Goal: Information Seeking & Learning: Learn about a topic

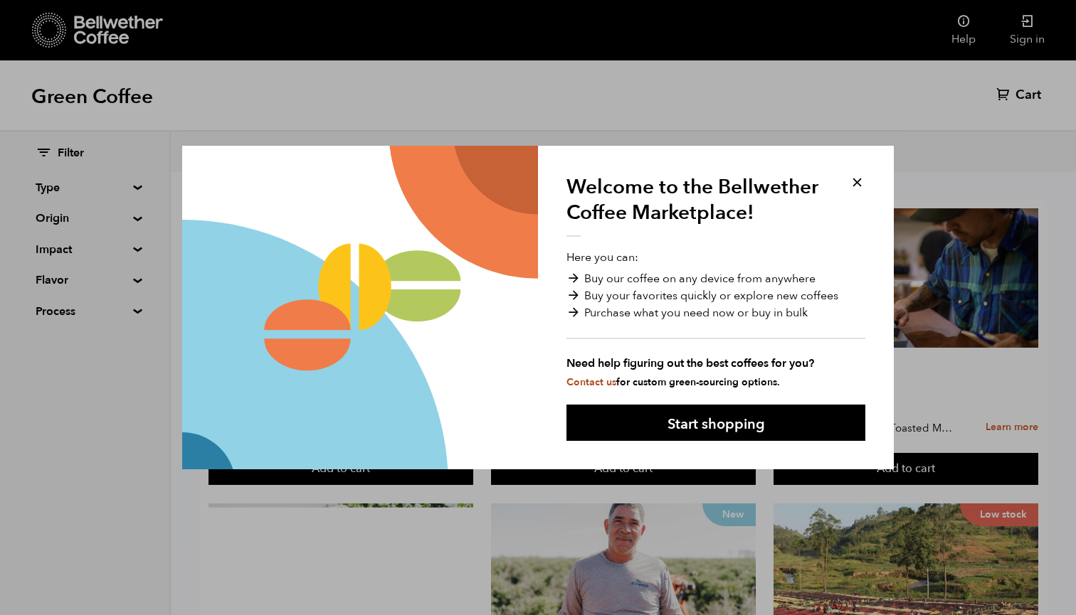
click at [855, 190] on button at bounding box center [857, 182] width 16 height 16
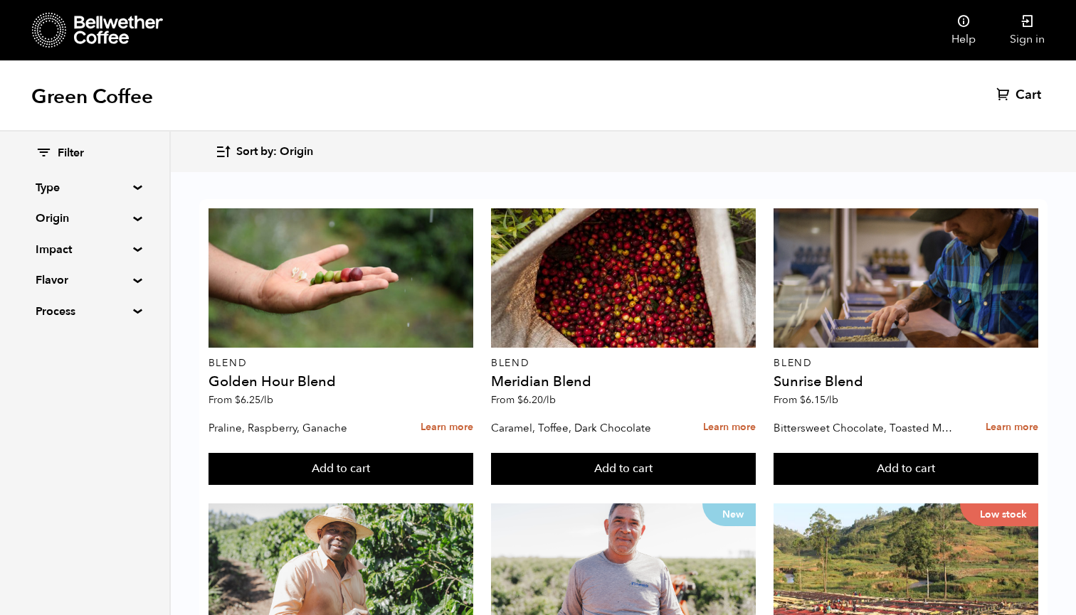
click at [130, 217] on summary "Origin" at bounding box center [85, 218] width 98 height 17
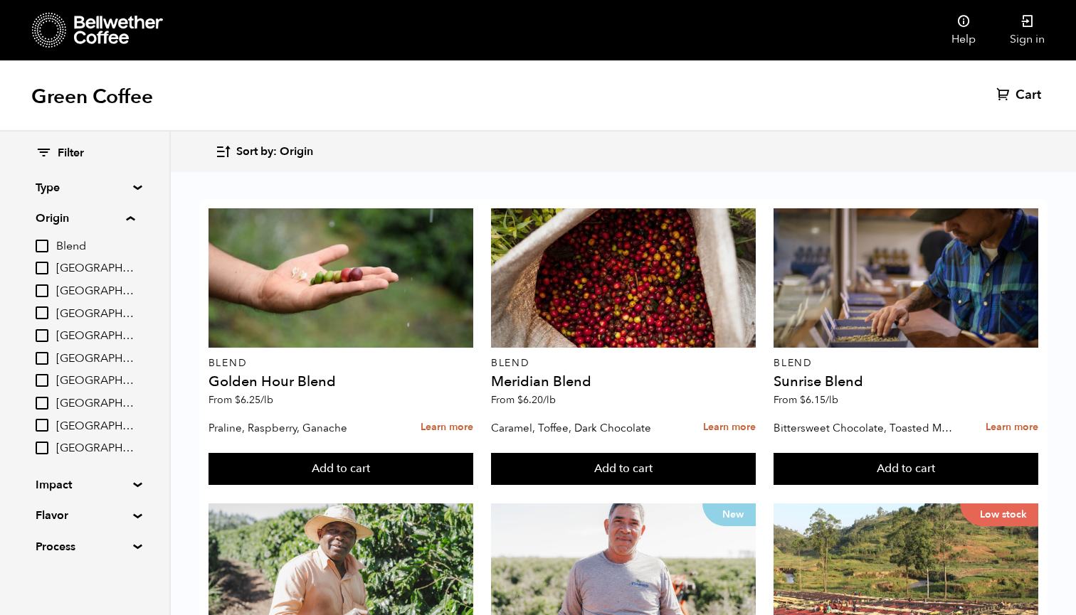
click at [48, 307] on input "[GEOGRAPHIC_DATA]" at bounding box center [42, 313] width 13 height 13
checkbox input "true"
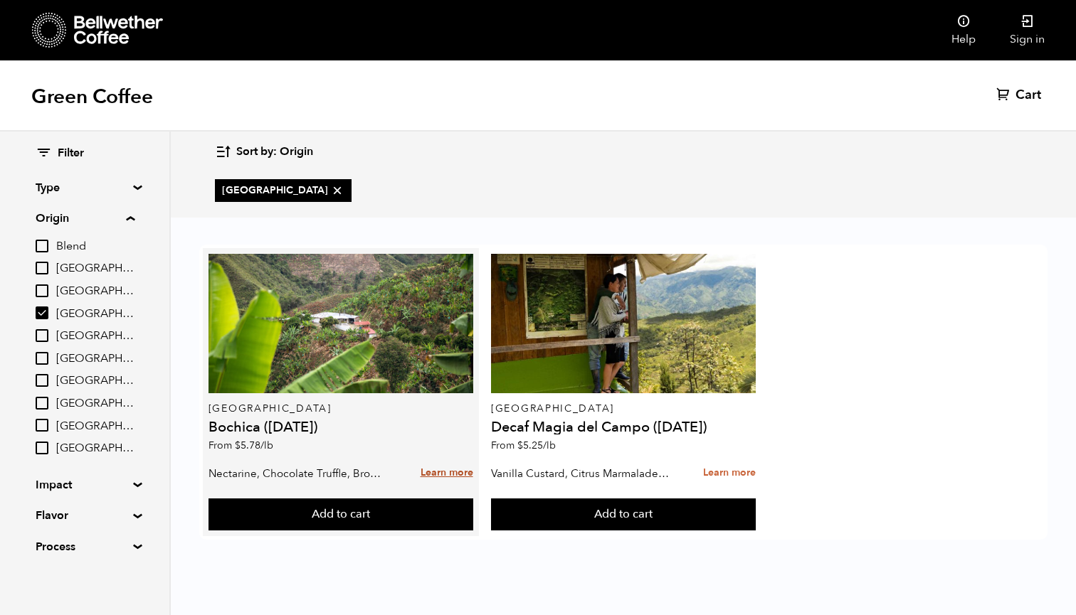
click at [452, 472] on link "Learn more" at bounding box center [447, 473] width 53 height 31
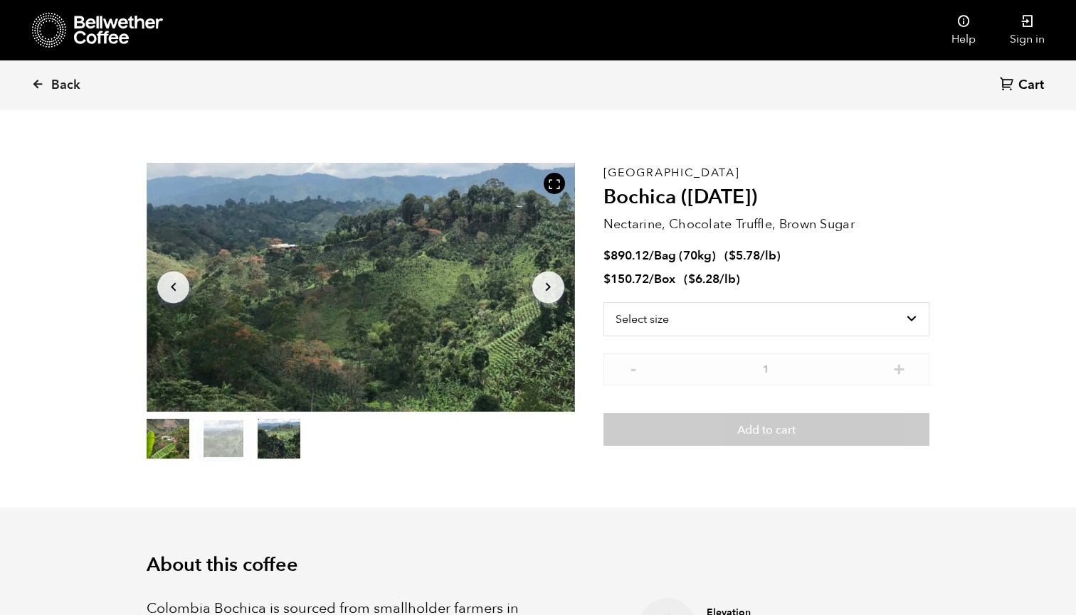
scroll to position [19, 0]
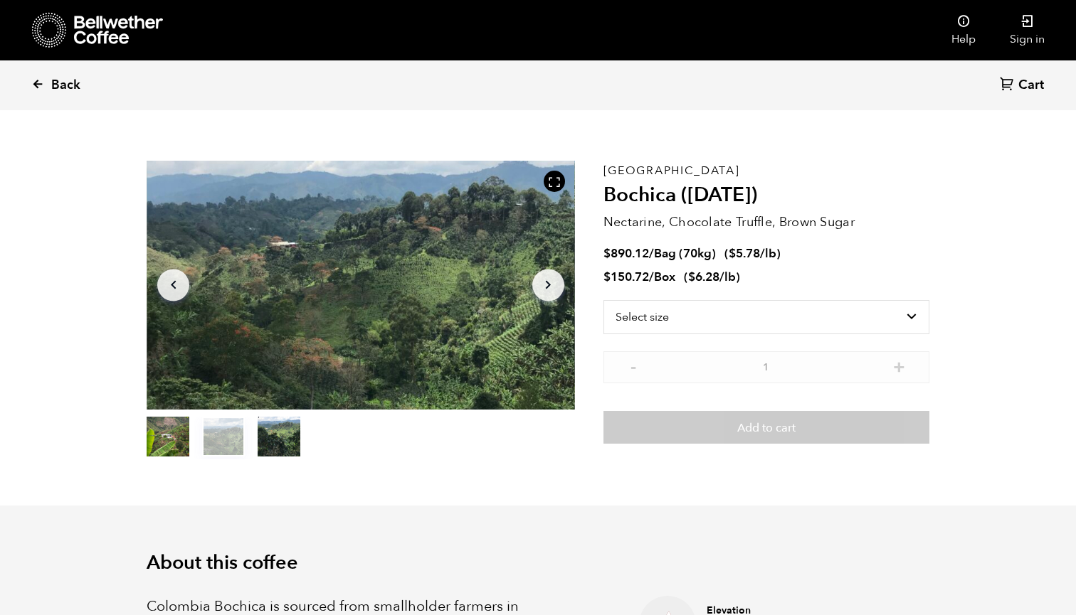
click at [33, 80] on icon at bounding box center [37, 84] width 13 height 13
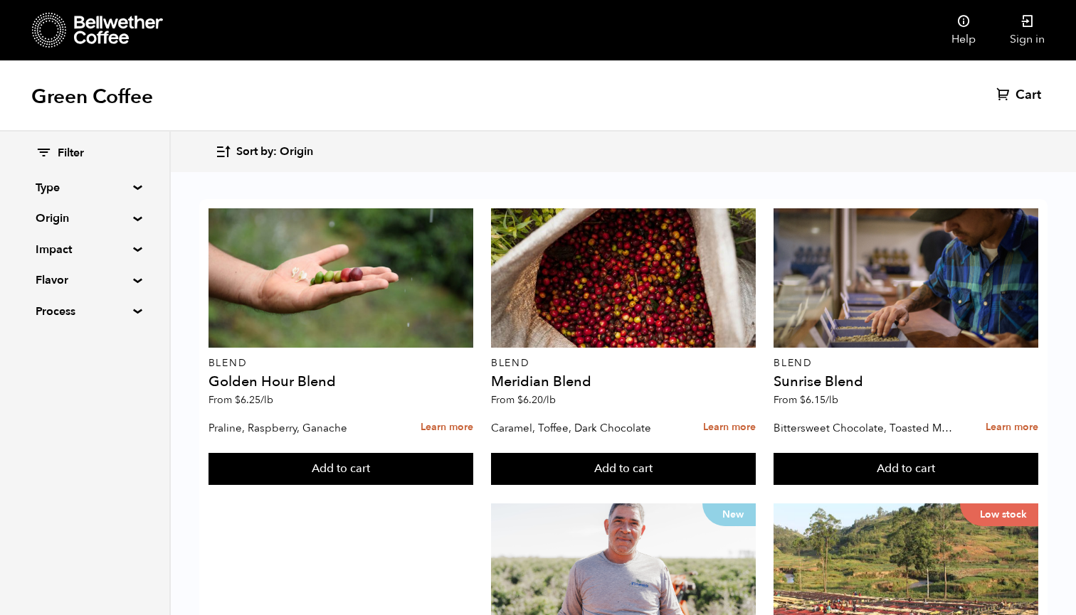
click at [125, 211] on summary "Origin" at bounding box center [85, 218] width 98 height 17
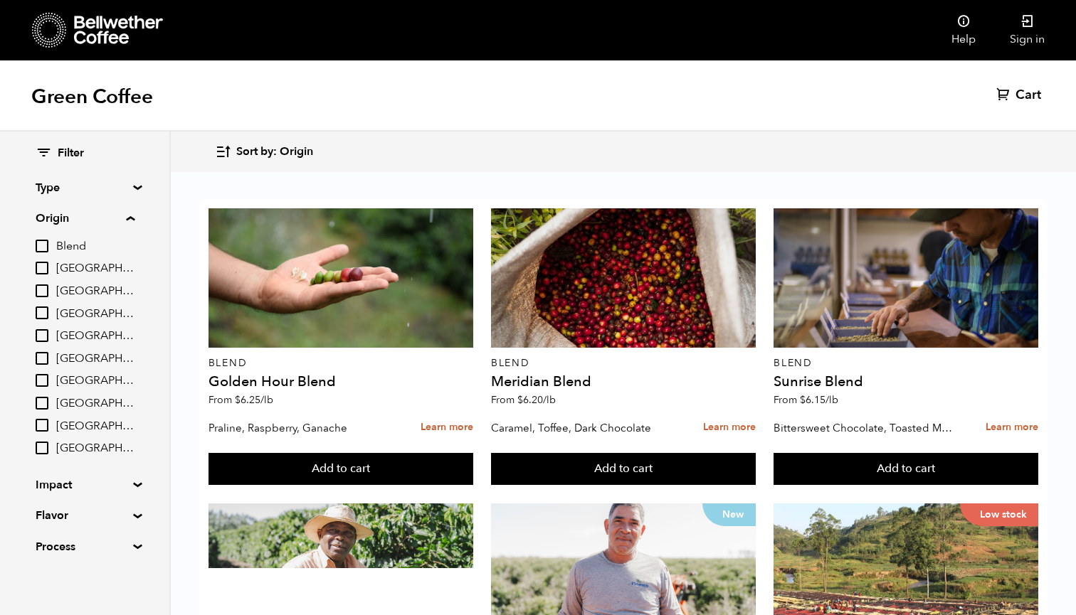
click at [48, 314] on input "[GEOGRAPHIC_DATA]" at bounding box center [42, 313] width 13 height 13
checkbox input "true"
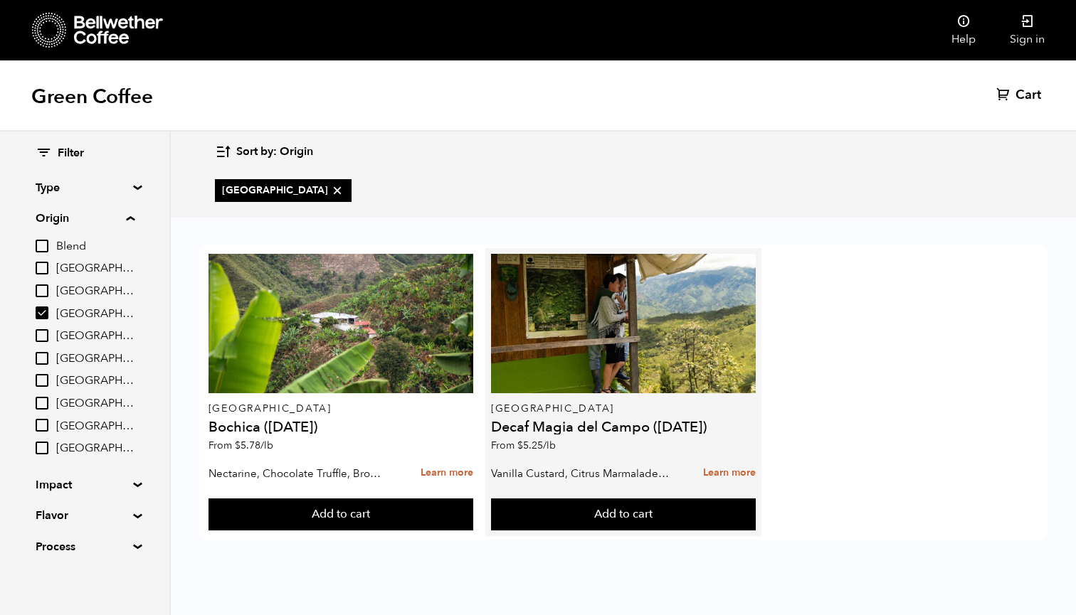
click at [587, 433] on h4 "Decaf Magia del Campo ([DATE])" at bounding box center [623, 428] width 265 height 14
click at [728, 477] on link "Learn more" at bounding box center [729, 473] width 53 height 31
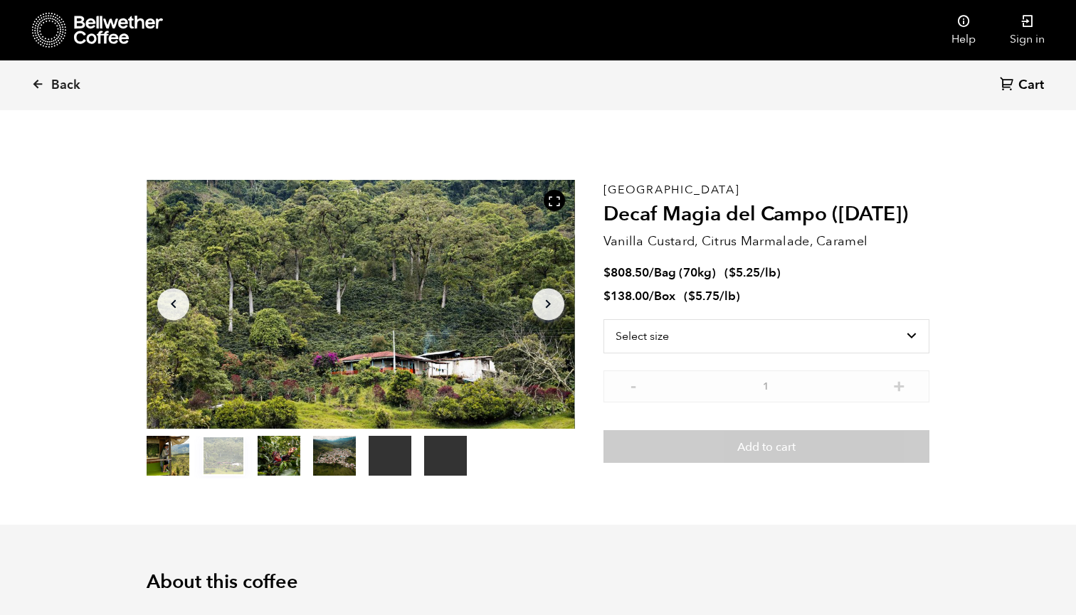
click at [342, 460] on button "item 3" at bounding box center [334, 459] width 43 height 40
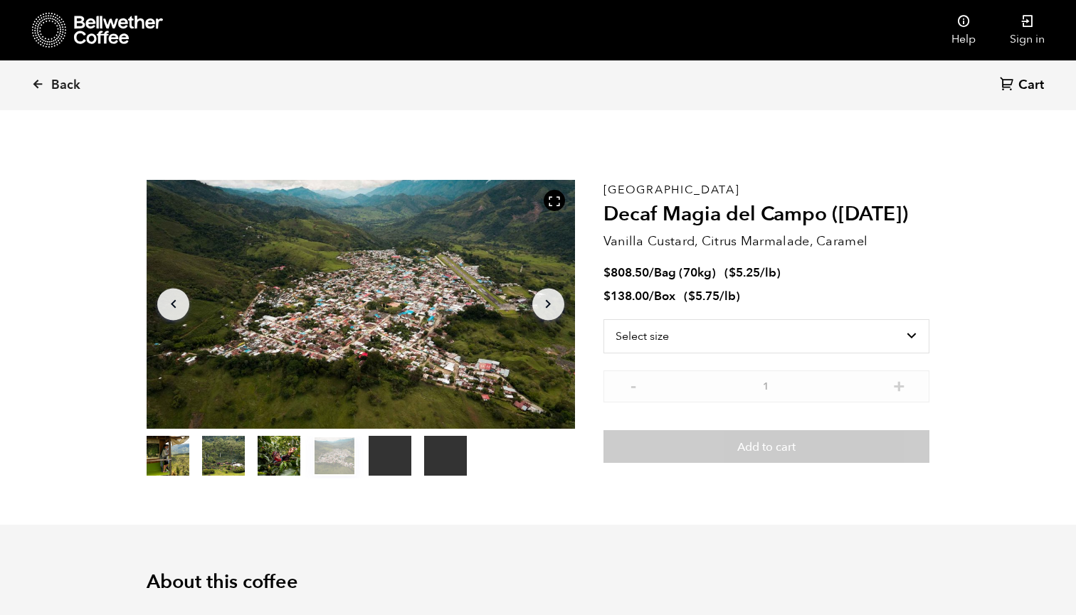
click at [388, 453] on button "item 4" at bounding box center [390, 459] width 43 height 40
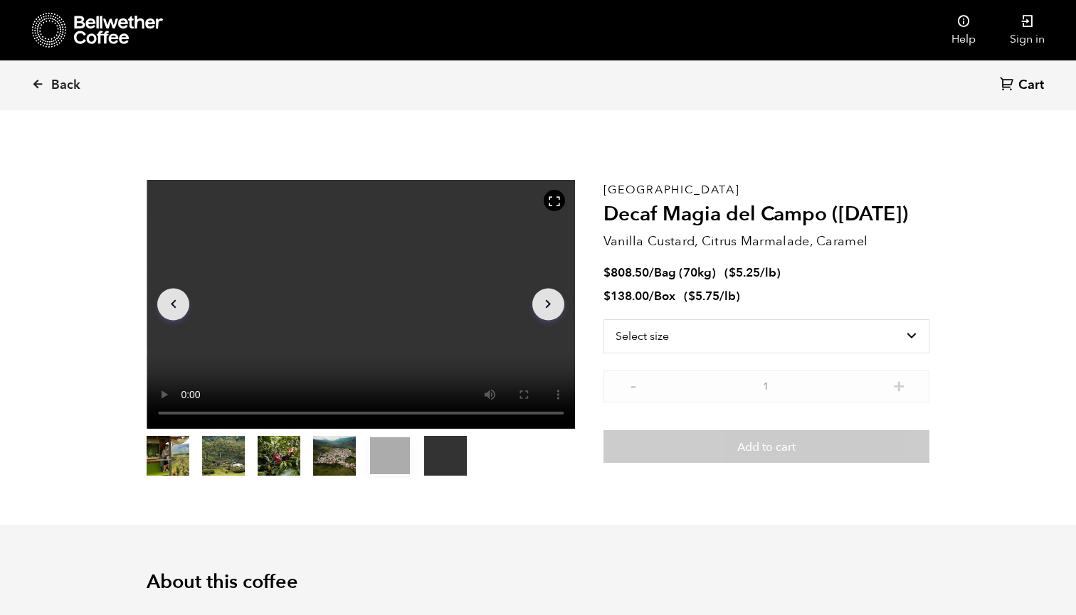
click at [365, 307] on video "Your browser does not support the video tag." at bounding box center [361, 304] width 428 height 249
select select "box"
click at [41, 81] on icon at bounding box center [37, 84] width 13 height 13
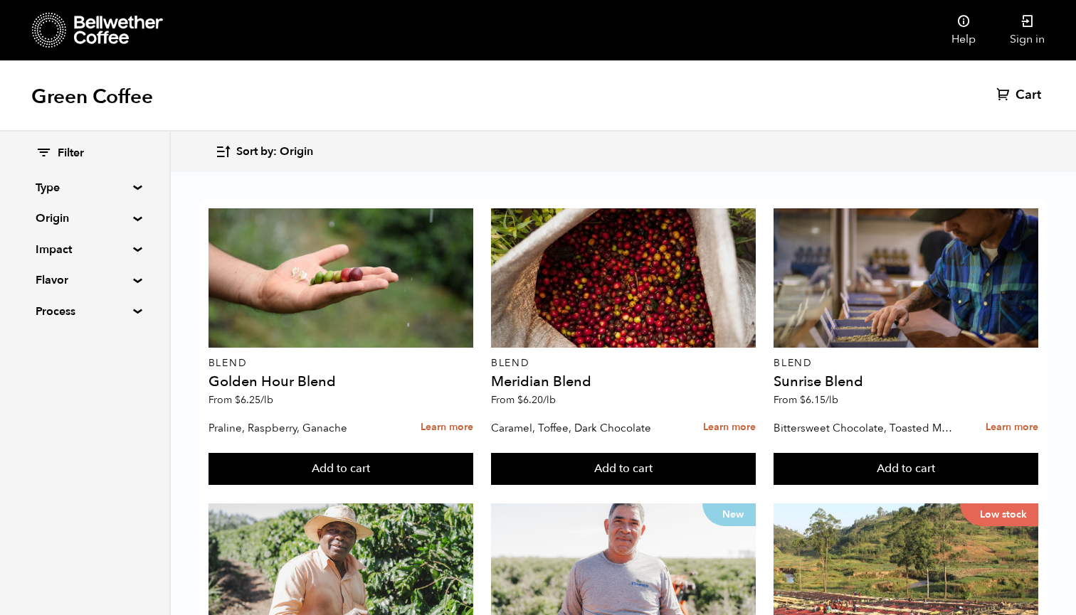
click at [129, 310] on summary "Process" at bounding box center [85, 311] width 98 height 17
click at [134, 185] on summary "Type" at bounding box center [85, 187] width 98 height 17
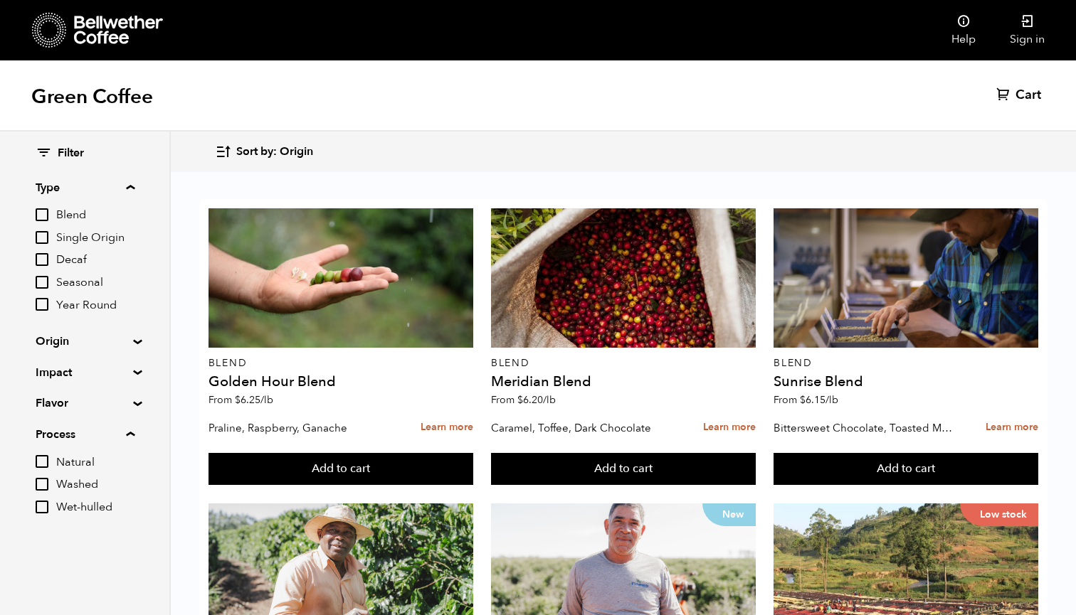
click at [43, 233] on input "Single Origin" at bounding box center [42, 237] width 13 height 13
checkbox input "true"
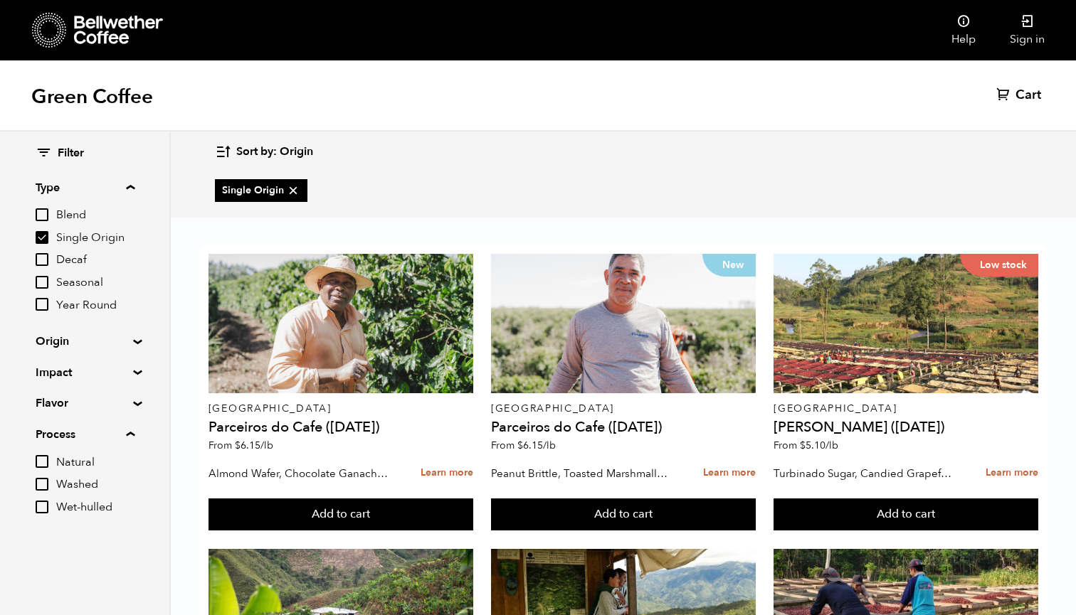
click at [127, 339] on summary "Origin" at bounding box center [85, 341] width 98 height 17
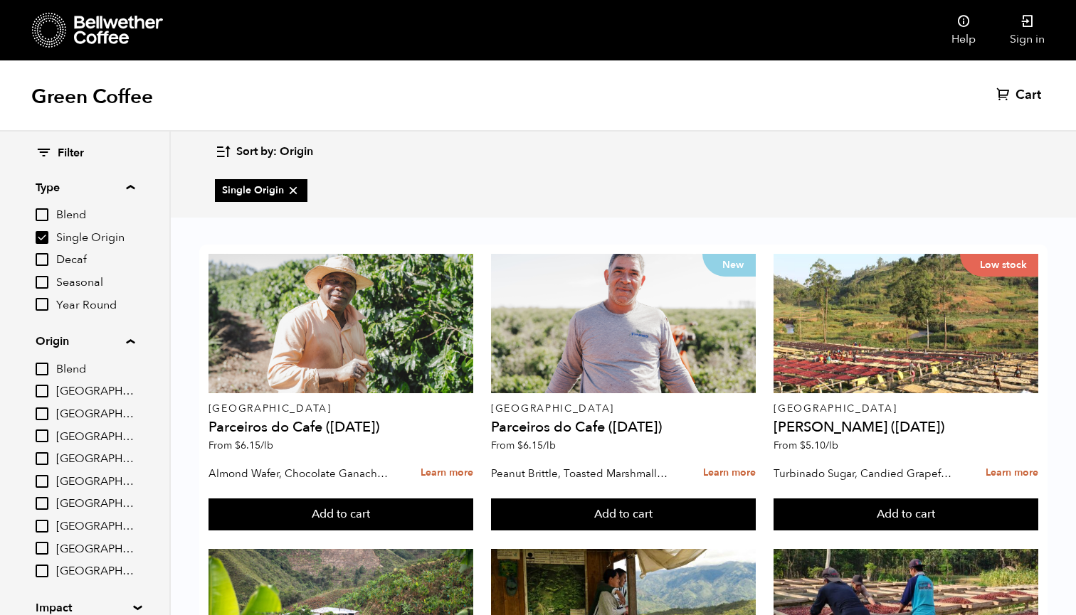
click at [42, 430] on input "[GEOGRAPHIC_DATA]" at bounding box center [42, 436] width 13 height 13
checkbox input "true"
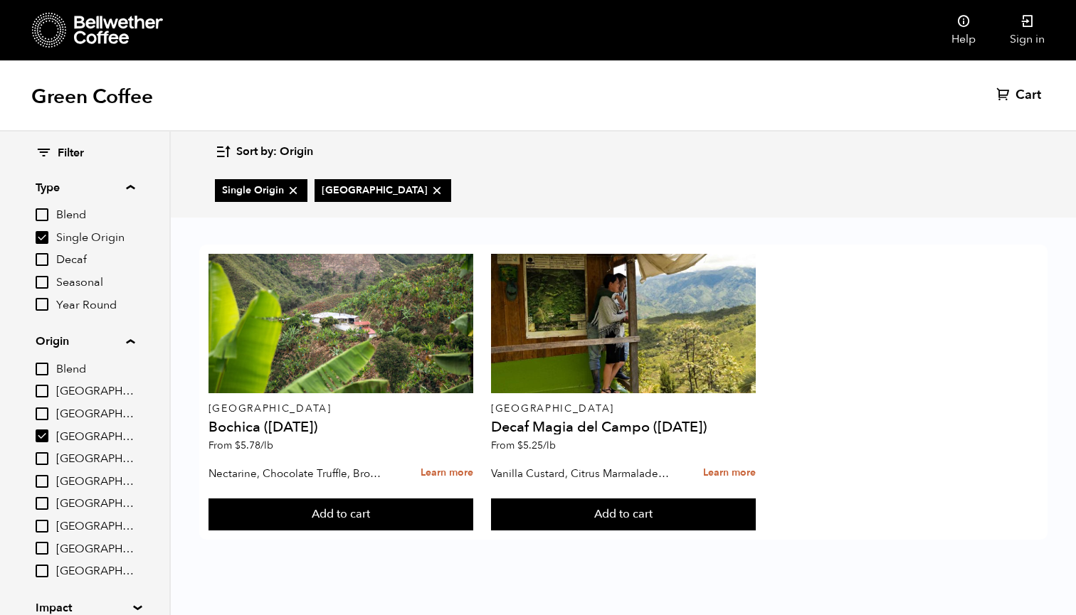
click at [69, 155] on span "Filter" at bounding box center [71, 154] width 26 height 16
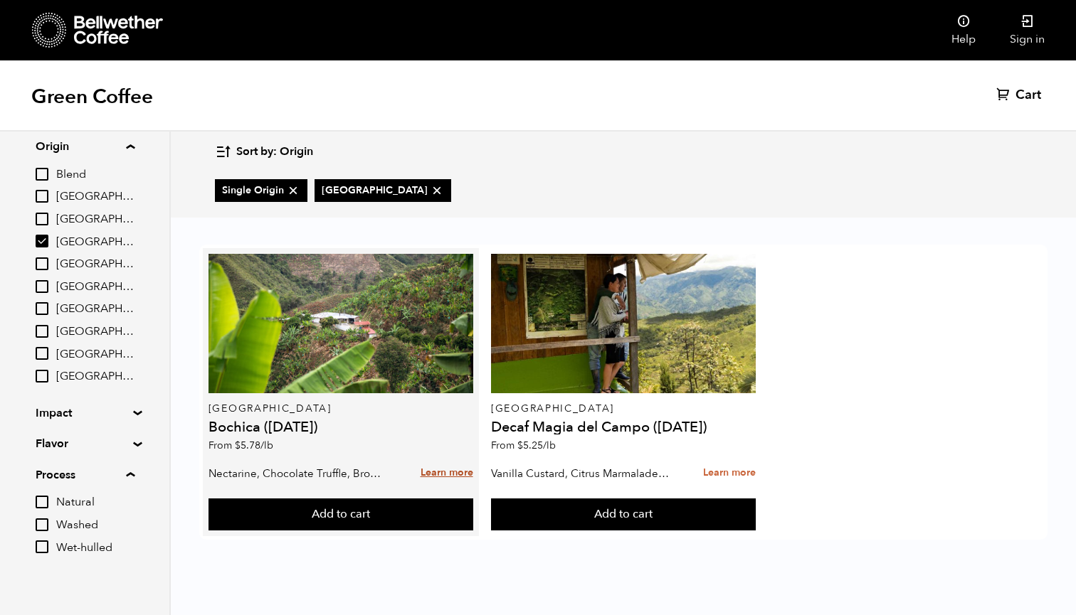
click at [446, 472] on link "Learn more" at bounding box center [447, 473] width 53 height 31
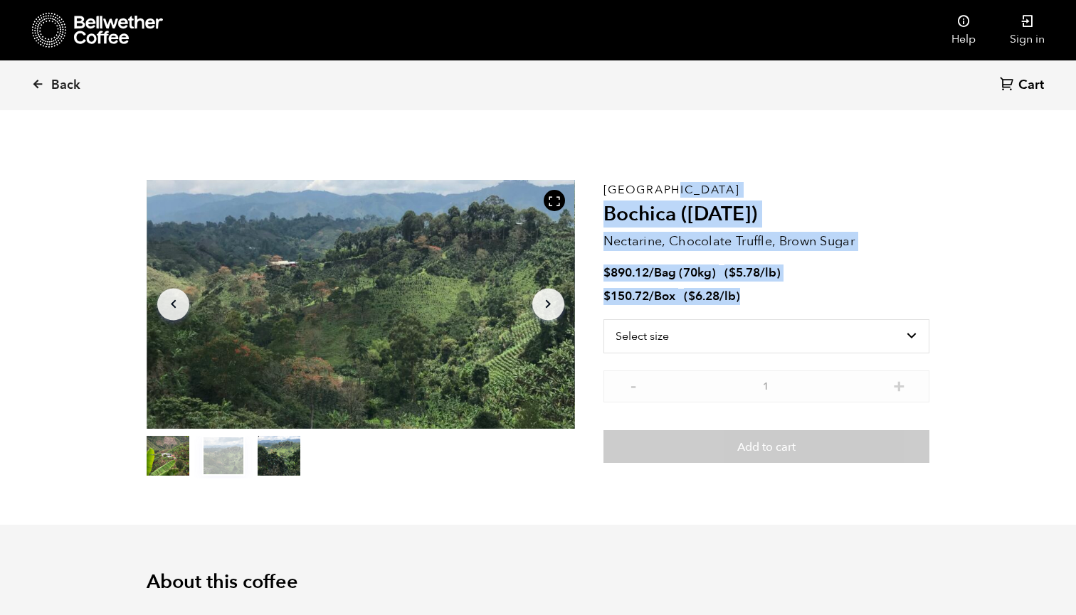
drag, startPoint x: 770, startPoint y: 296, endPoint x: 603, endPoint y: 191, distance: 196.6
click at [603, 191] on div "Colombia Bochica ([DATE]) Nectarine, Chocolate Truffle, Brown Sugar $ 890.12 / …" at bounding box center [766, 329] width 326 height 299
copy div "Colombia Bochica ([DATE]) Nectarine, Chocolate Truffle, Brown Sugar $ 890.12 / …"
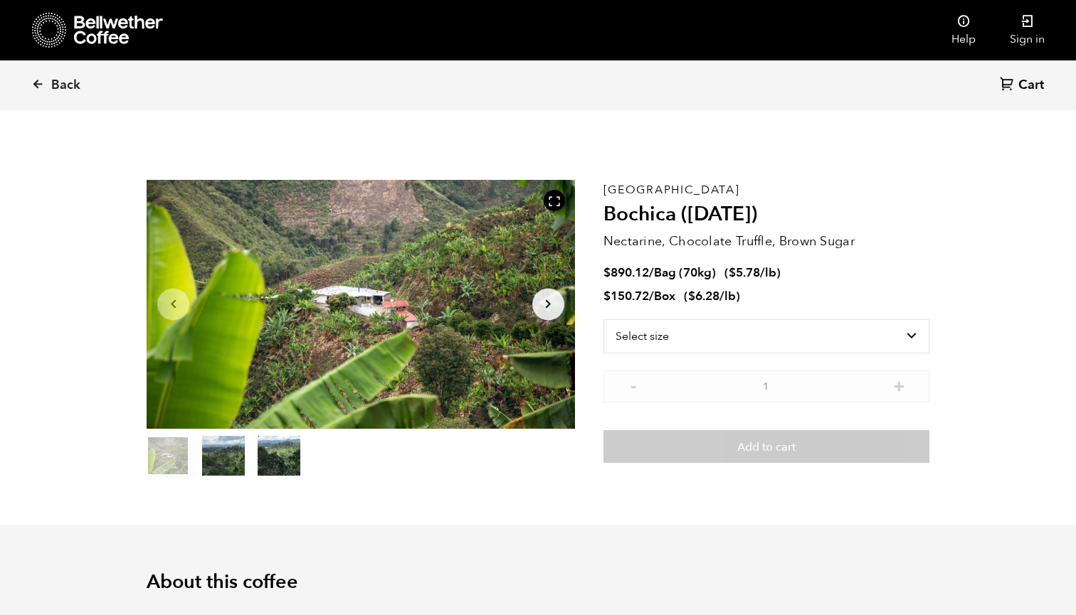
click at [708, 246] on p "Nectarine, Chocolate Truffle, Brown Sugar" at bounding box center [766, 241] width 326 height 19
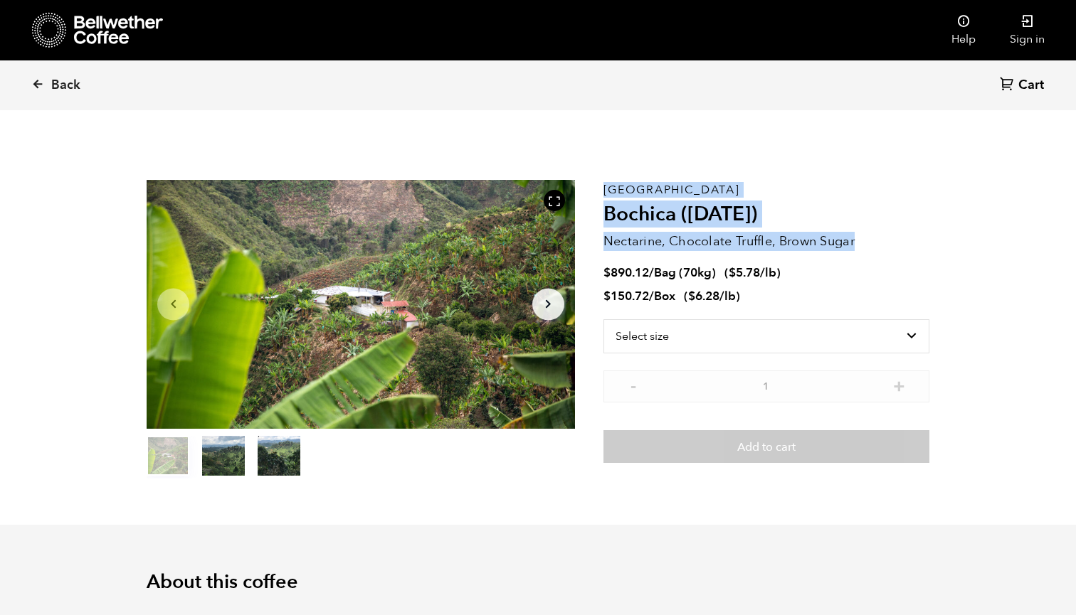
drag, startPoint x: 860, startPoint y: 240, endPoint x: 597, endPoint y: 179, distance: 269.4
click at [597, 179] on section "Item 1 of 3 Arrow Left Arrow Right item 0 item 1 item 2 Item 1 of 3 Colombia Bo…" at bounding box center [538, 329] width 854 height 391
click at [661, 169] on section "Item 1 of 3 Arrow Left Arrow Right item 0 item 1 item 2 Item 1 of 3 Colombia Bo…" at bounding box center [538, 329] width 854 height 391
drag, startPoint x: 603, startPoint y: 186, endPoint x: 865, endPoint y: 258, distance: 270.8
click at [865, 258] on div "Colombia Bochica ([DATE]) Nectarine, Chocolate Truffle, Brown Sugar $ 890.12 / …" at bounding box center [766, 329] width 326 height 299
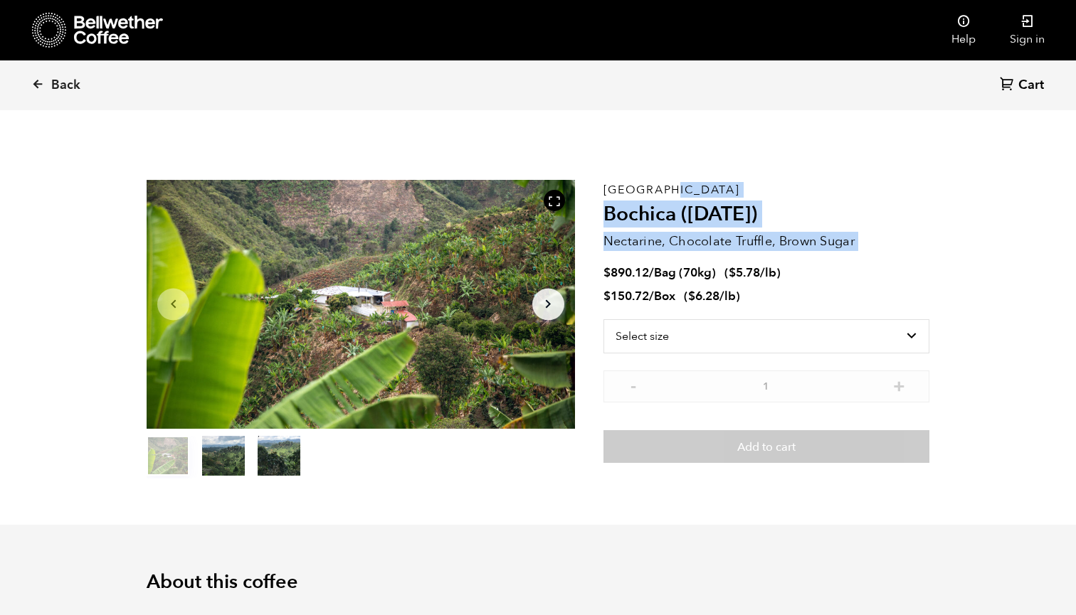
copy div "Colombia Bochica ([DATE]) Nectarine, Chocolate Truffle, Brown Sugar"
